Goal: Information Seeking & Learning: Learn about a topic

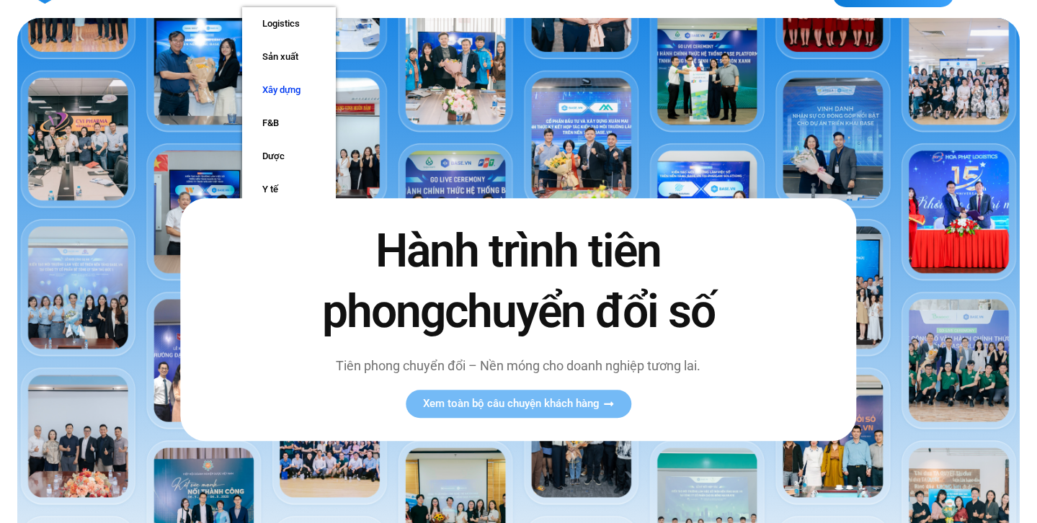
scroll to position [32, 0]
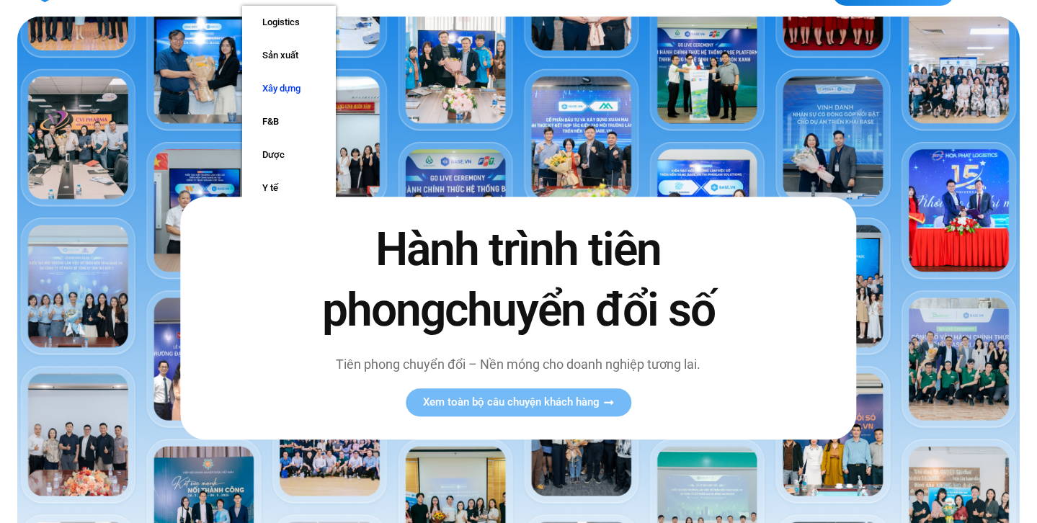
click at [276, 89] on link "Xây dựng" at bounding box center [289, 88] width 94 height 33
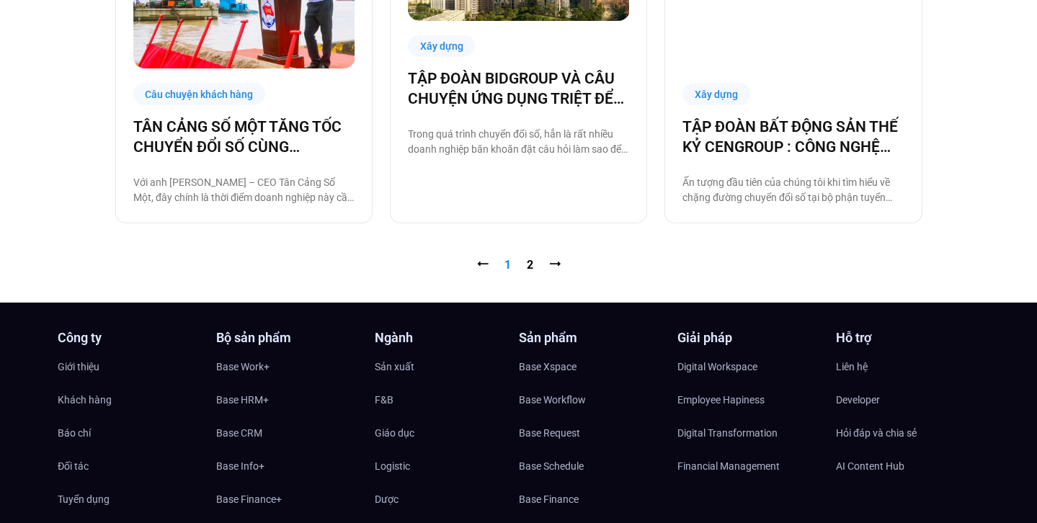
scroll to position [1576, 0]
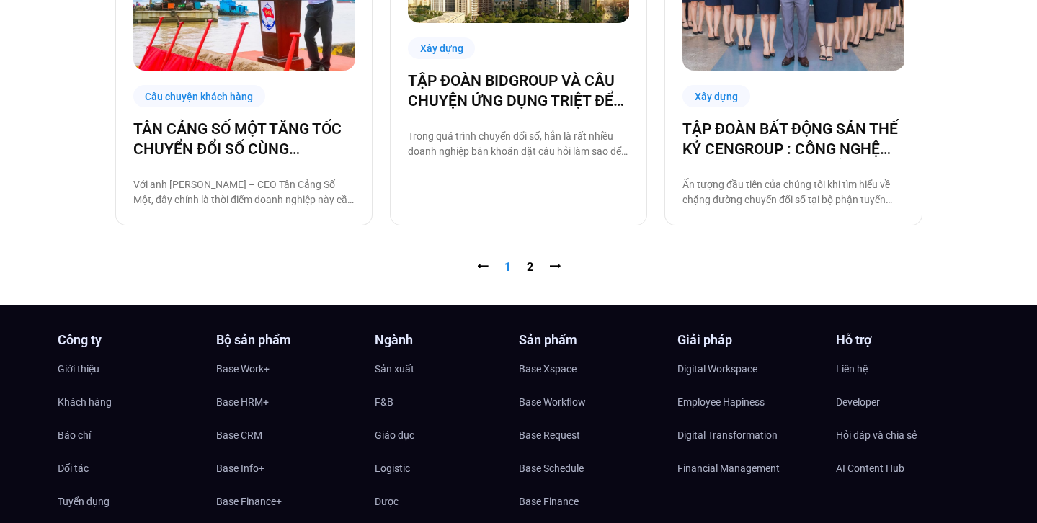
click at [535, 267] on nav "⭠ Trang 1 Trang 2 ⭢" at bounding box center [518, 267] width 807 height 17
click at [528, 269] on link "Trang 2" at bounding box center [530, 267] width 6 height 14
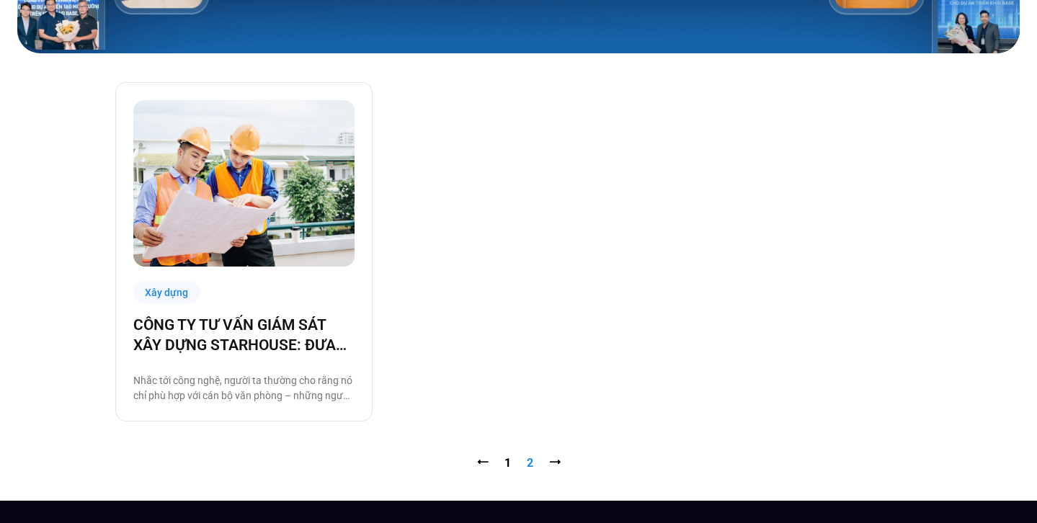
scroll to position [311, 0]
